Goal: Task Accomplishment & Management: Manage account settings

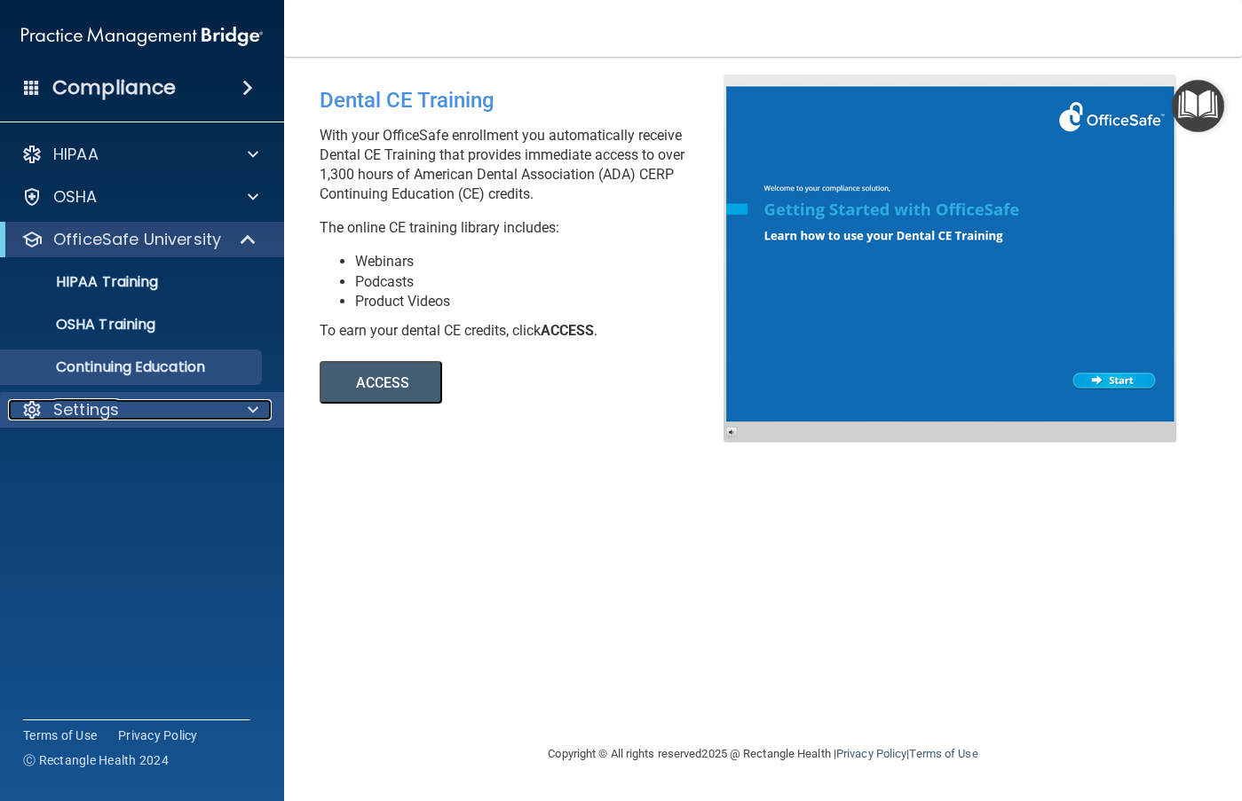
click at [250, 416] on span at bounding box center [253, 409] width 11 height 21
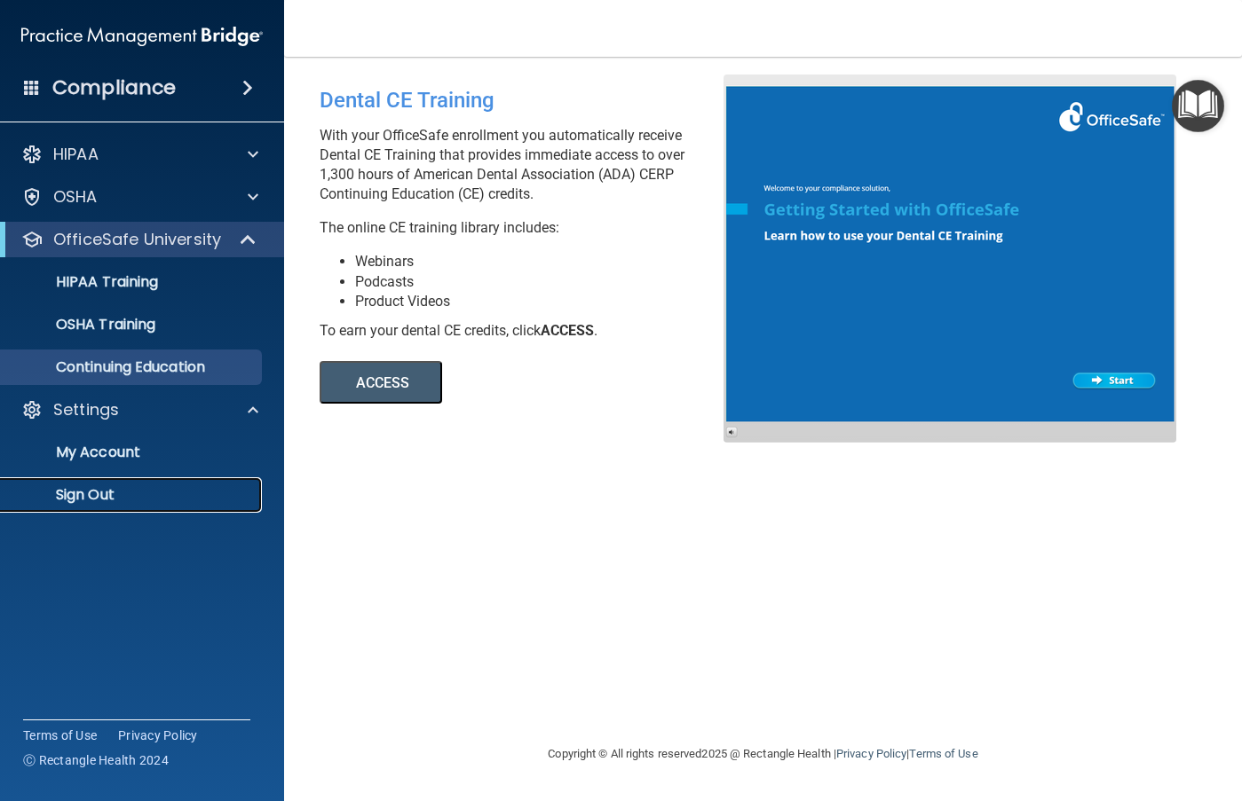
click at [131, 492] on p "Sign Out" at bounding box center [133, 495] width 242 height 18
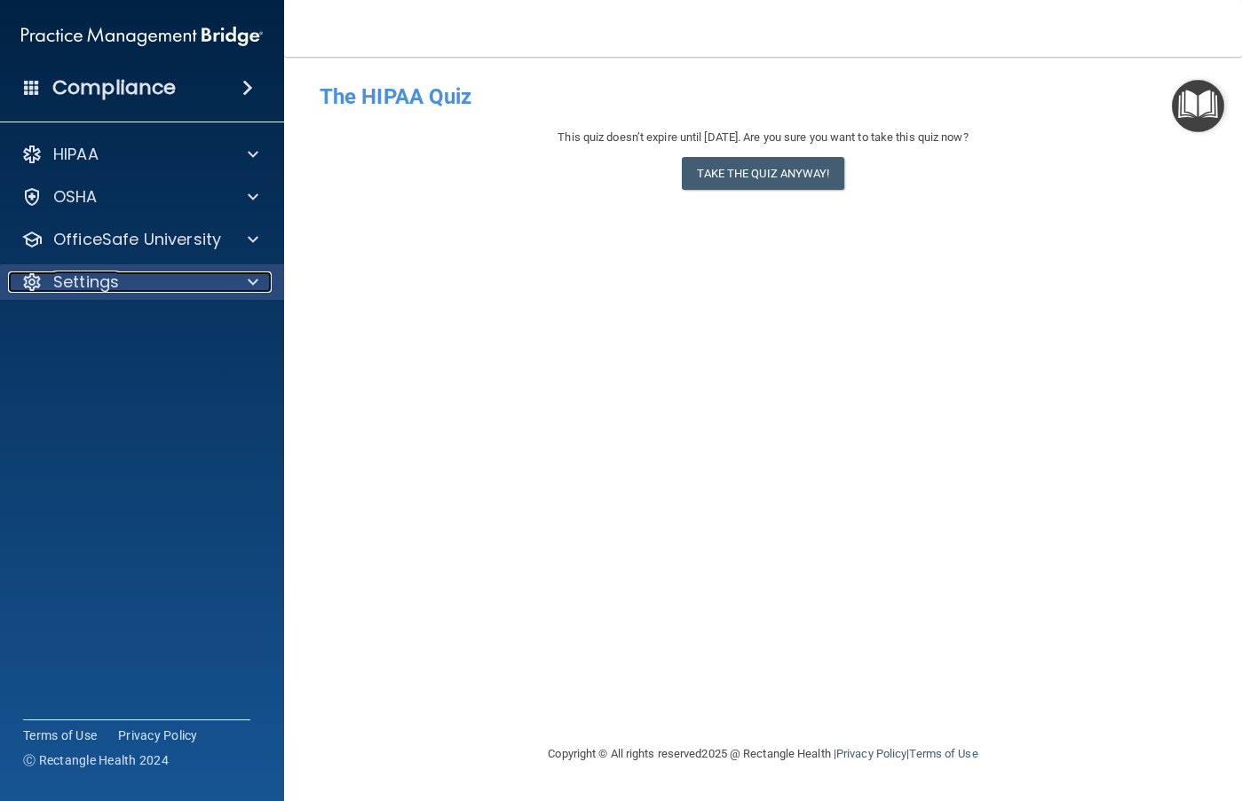
click at [136, 286] on div "Settings" at bounding box center [118, 282] width 220 height 21
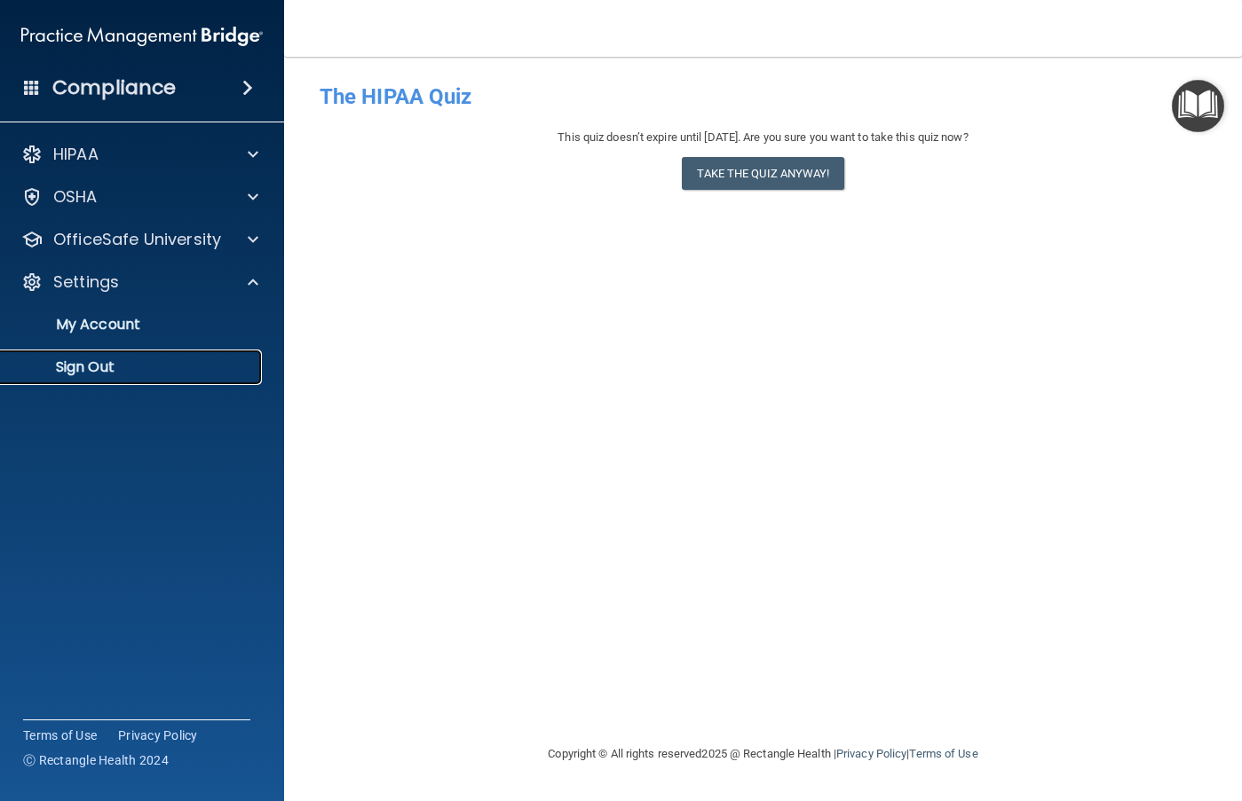
click at [138, 367] on p "Sign Out" at bounding box center [133, 368] width 242 height 18
